Goal: Information Seeking & Learning: Learn about a topic

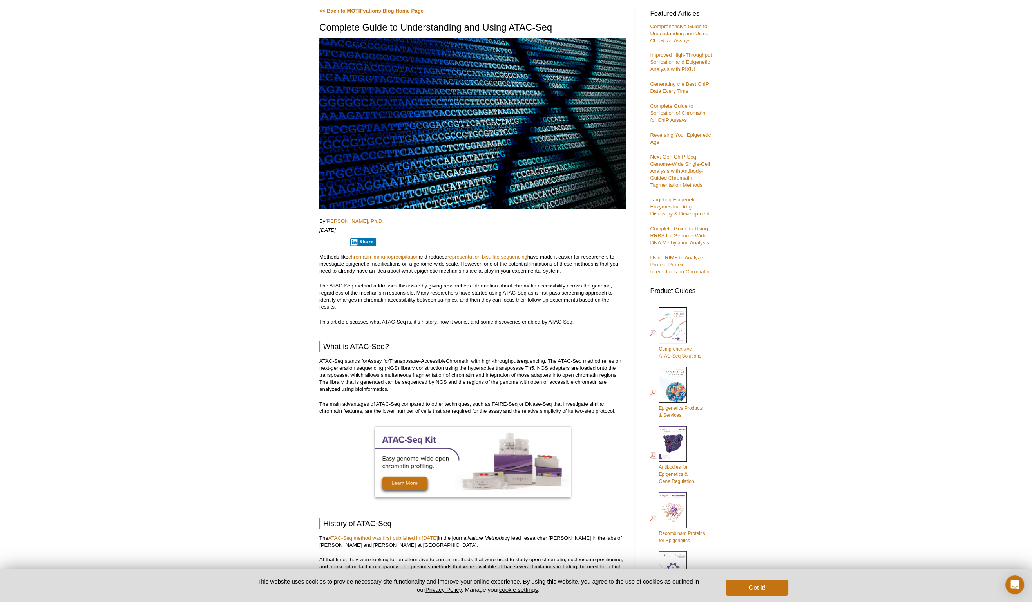
scroll to position [85, 0]
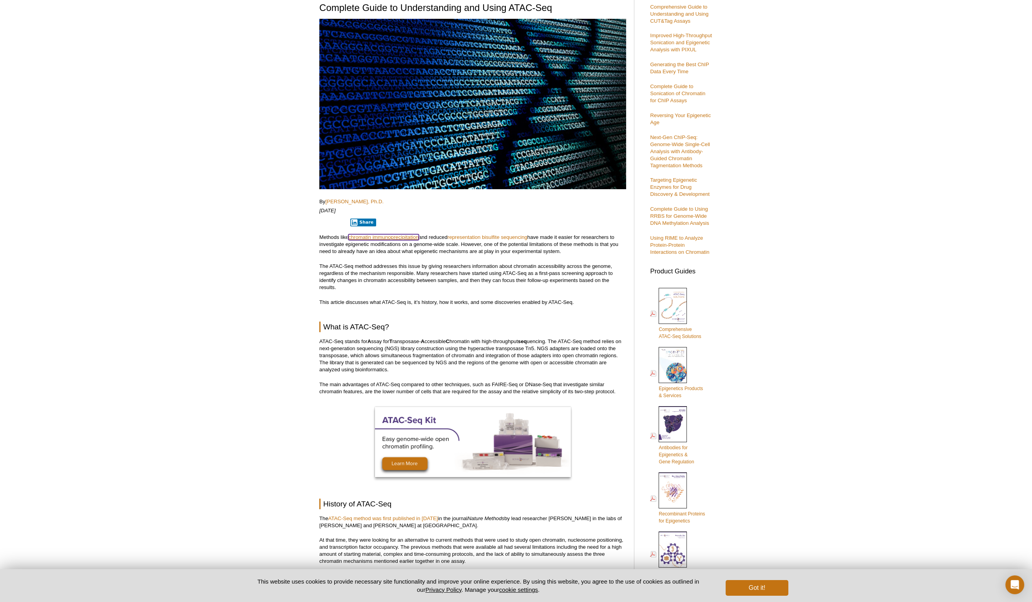
click at [386, 237] on link "chromatin immunoprecipitation" at bounding box center [383, 237] width 71 height 6
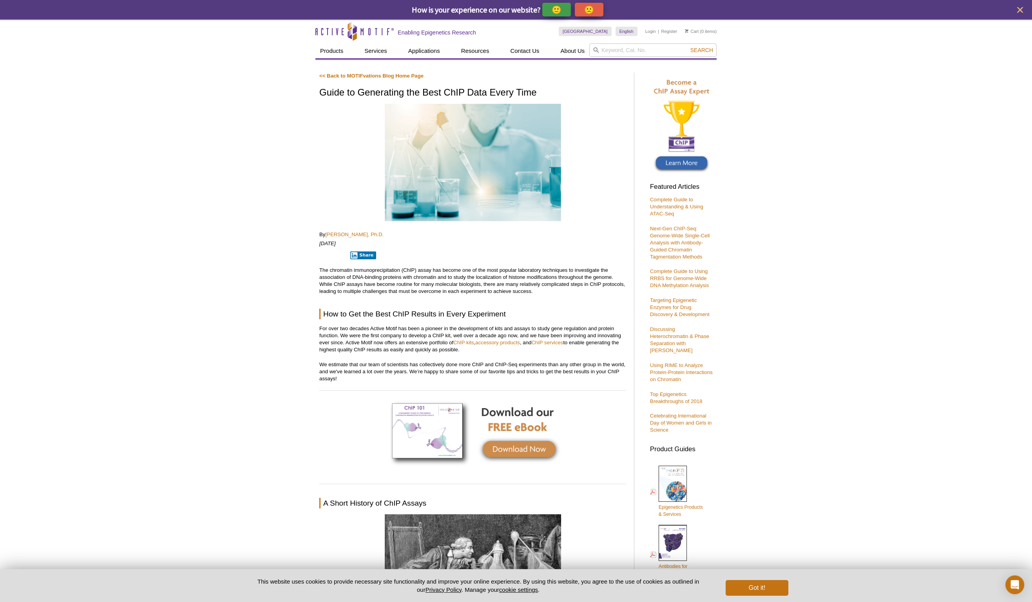
click at [369, 269] on p "The chromatin immunoprecipitation (ChIP) assay has become one of the most popul…" at bounding box center [472, 281] width 307 height 28
copy p "immunoprecipitation"
